Goal: Task Accomplishment & Management: Manage account settings

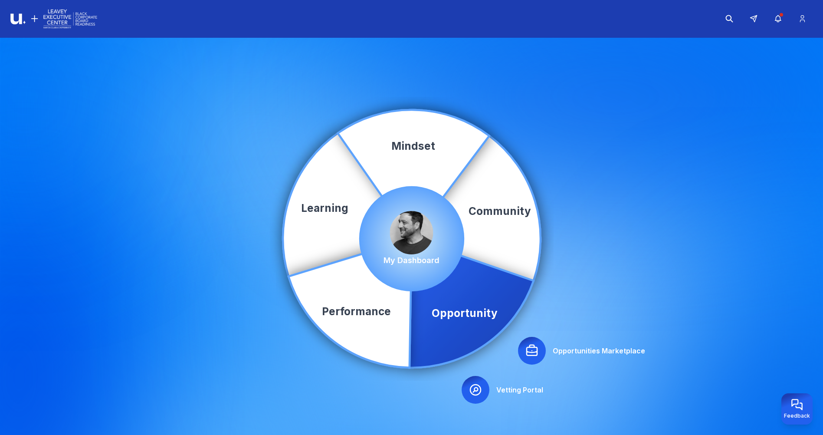
click at [469, 291] on icon at bounding box center [471, 303] width 124 height 129
click at [532, 348] on icon at bounding box center [532, 351] width 14 height 14
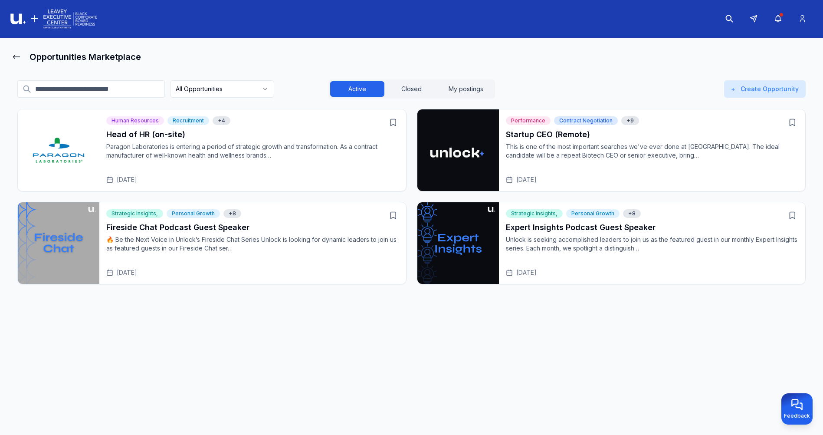
click at [634, 239] on p "Unlock is seeking accomplished leaders to join us as the featured guest in our …" at bounding box center [652, 243] width 293 height 17
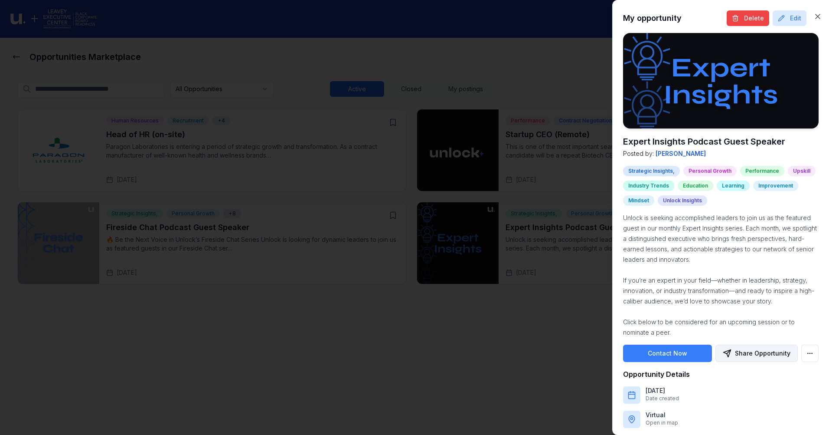
click at [756, 351] on button "Share Opportunity" at bounding box center [757, 352] width 82 height 17
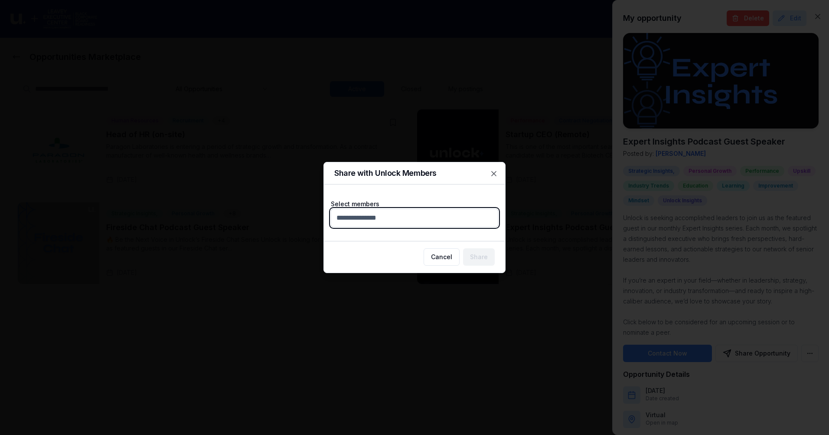
click at [396, 218] on body "Opportunities Marketplace All Opportunities Active Closed My postings + Create …" at bounding box center [411, 217] width 823 height 435
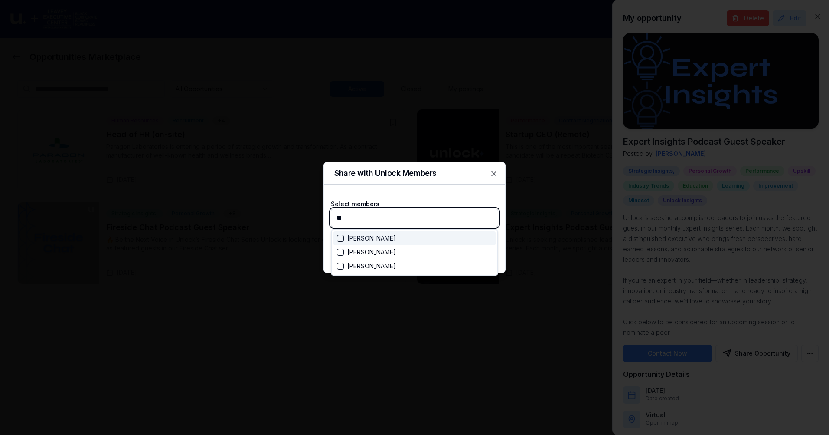
type input "***"
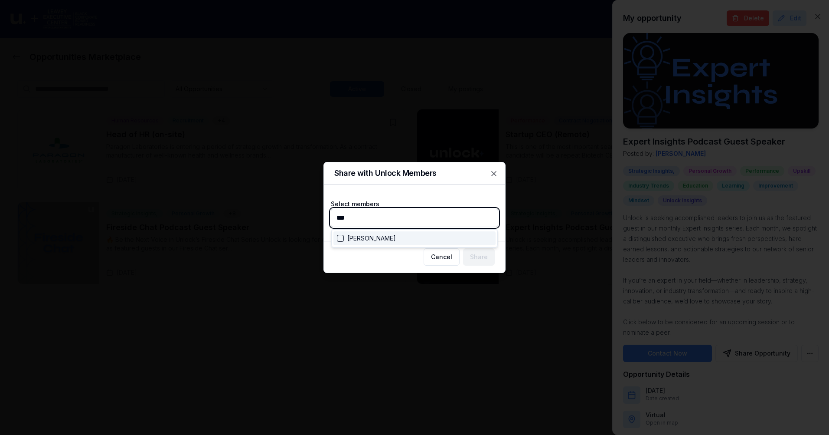
click at [343, 237] on div "Suggestions" at bounding box center [340, 238] width 7 height 7
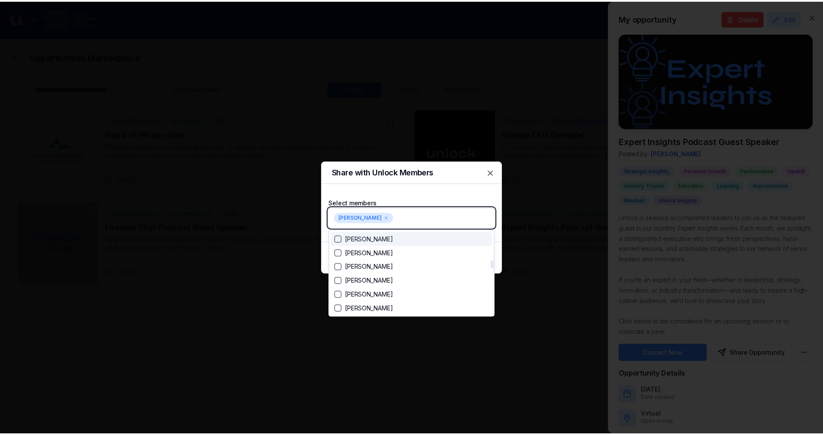
scroll to position [360, 0]
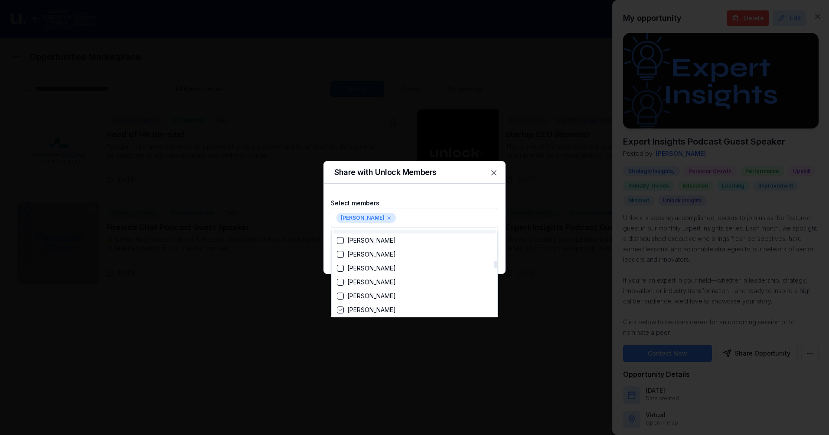
click at [427, 191] on div at bounding box center [414, 217] width 829 height 435
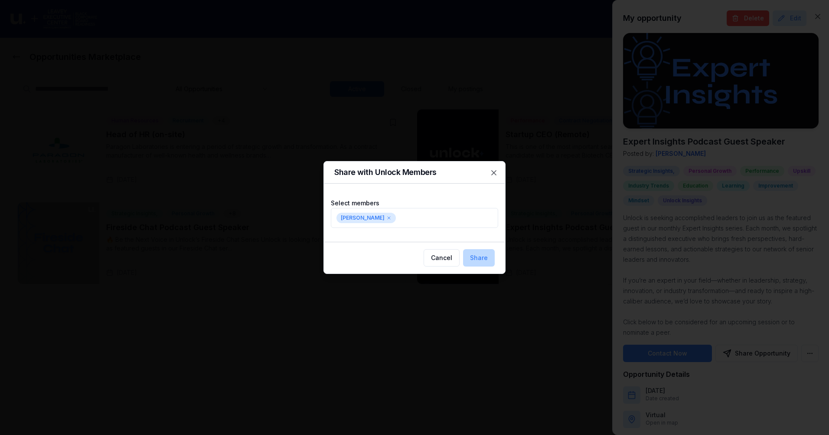
click at [484, 256] on button "Share" at bounding box center [479, 257] width 32 height 17
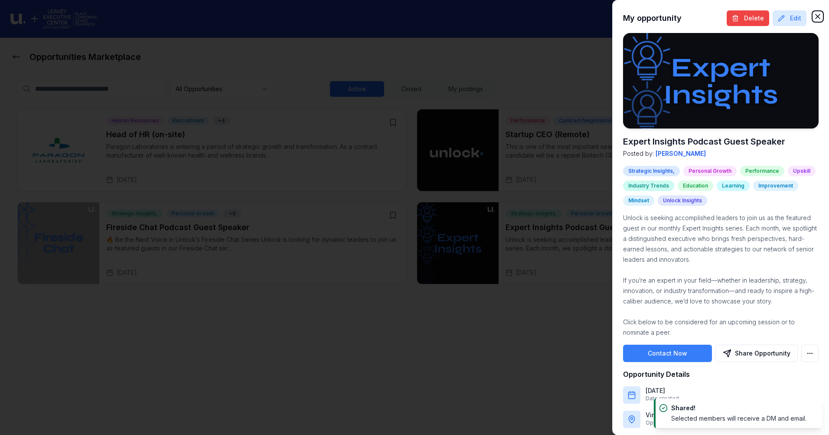
click at [815, 15] on icon "button" at bounding box center [818, 16] width 9 height 9
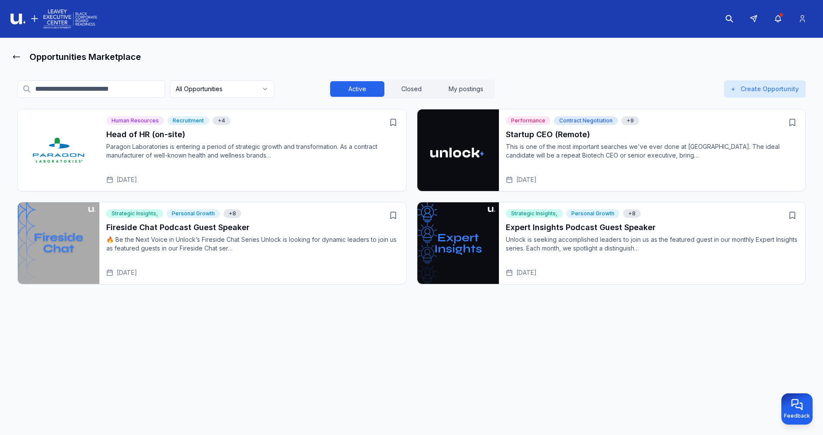
click at [364, 363] on main "Opportunities Marketplace All Opportunities Active Closed My postings + Create …" at bounding box center [411, 239] width 823 height 402
click at [416, 85] on button "Closed" at bounding box center [411, 89] width 54 height 16
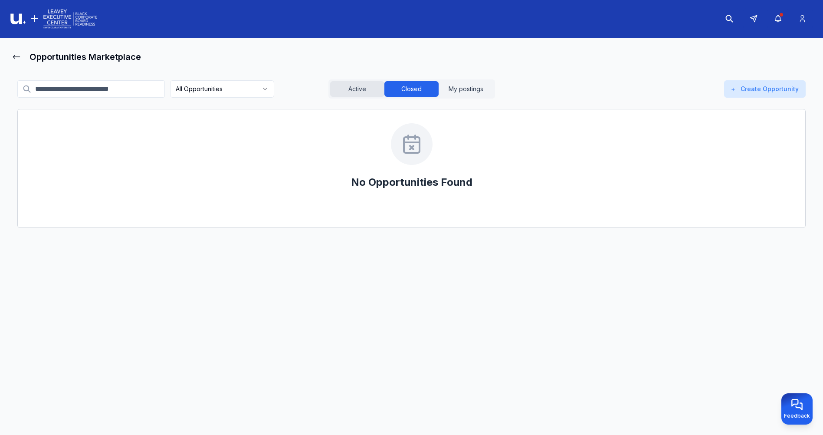
click at [358, 87] on button "Active" at bounding box center [357, 89] width 54 height 16
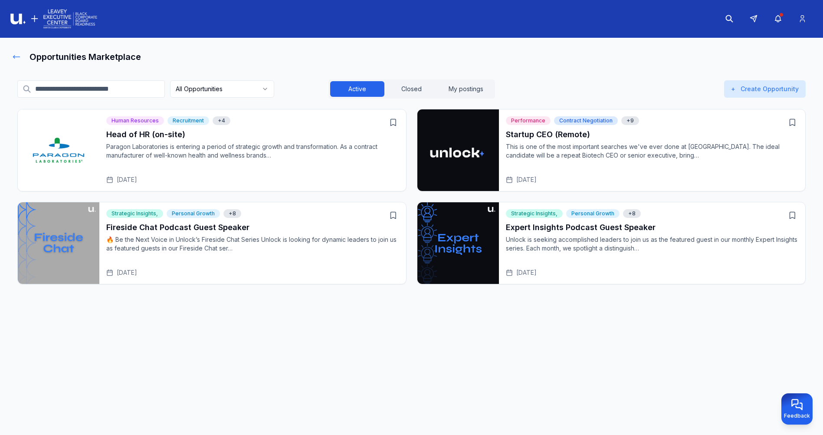
click at [16, 59] on icon at bounding box center [16, 56] width 9 height 9
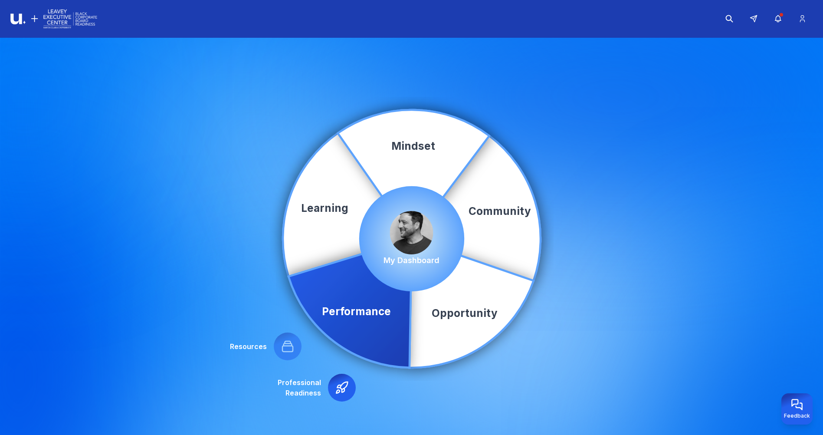
click at [404, 233] on img at bounding box center [411, 232] width 43 height 43
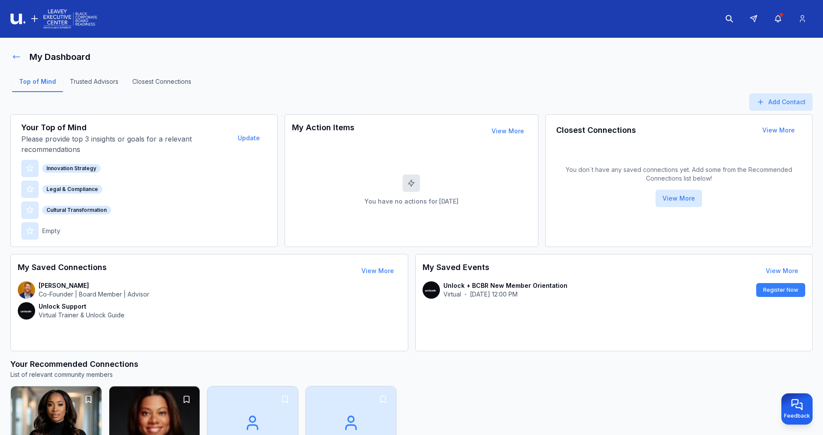
click at [16, 59] on icon at bounding box center [16, 56] width 9 height 9
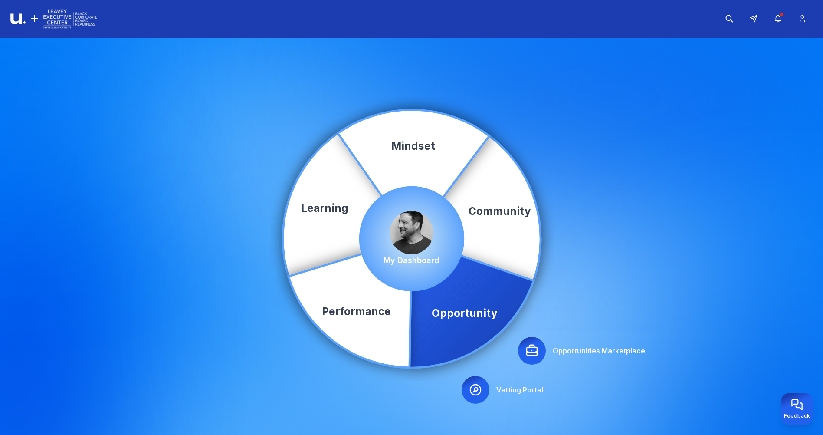
click at [535, 347] on icon at bounding box center [532, 350] width 10 height 10
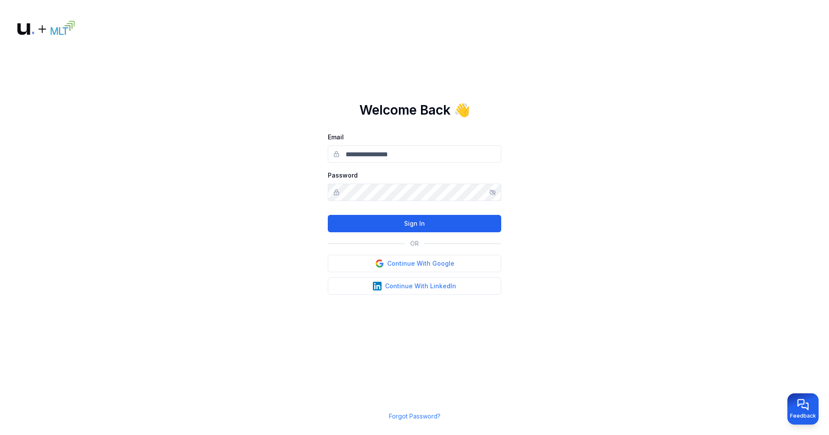
type input "**********"
click at [425, 223] on button "Sign In" at bounding box center [415, 223] width 174 height 17
